Goal: Use online tool/utility: Use online tool/utility

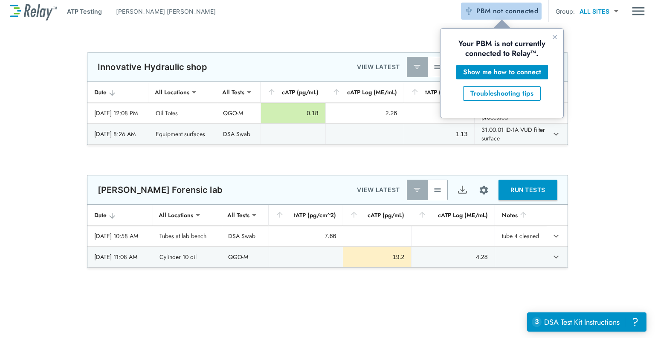
click at [490, 15] on span "PBM not connected" at bounding box center [507, 11] width 62 height 12
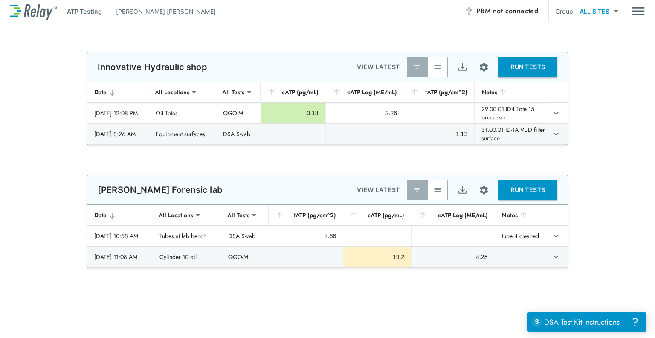
click at [609, 74] on div "**********" at bounding box center [327, 98] width 655 height 93
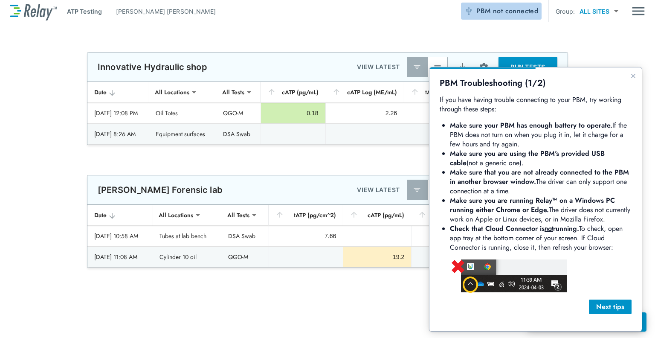
click at [489, 12] on span "PBM not connected" at bounding box center [507, 11] width 62 height 12
click at [634, 78] on icon "Close guide" at bounding box center [633, 75] width 7 height 7
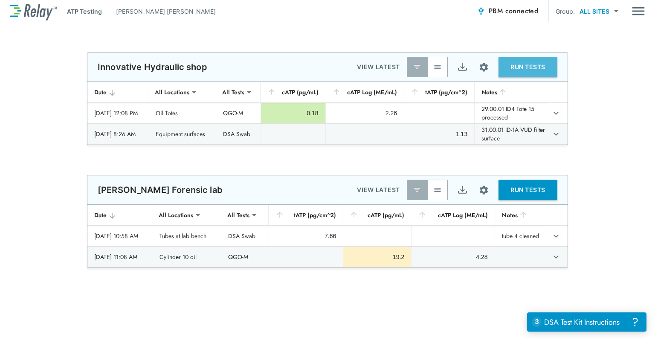
click at [541, 64] on button "RUN TESTS" at bounding box center [527, 67] width 59 height 20
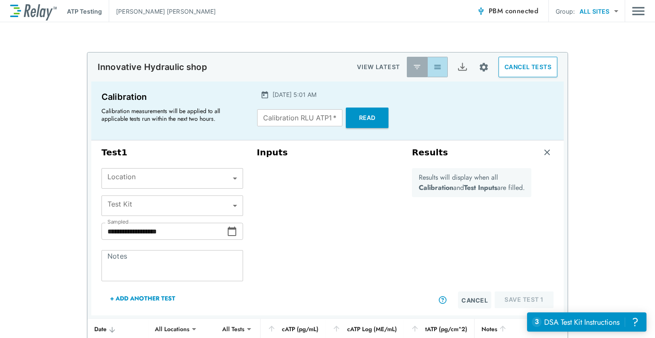
click at [434, 68] on img "button" at bounding box center [437, 67] width 9 height 9
